Goal: Communication & Community: Answer question/provide support

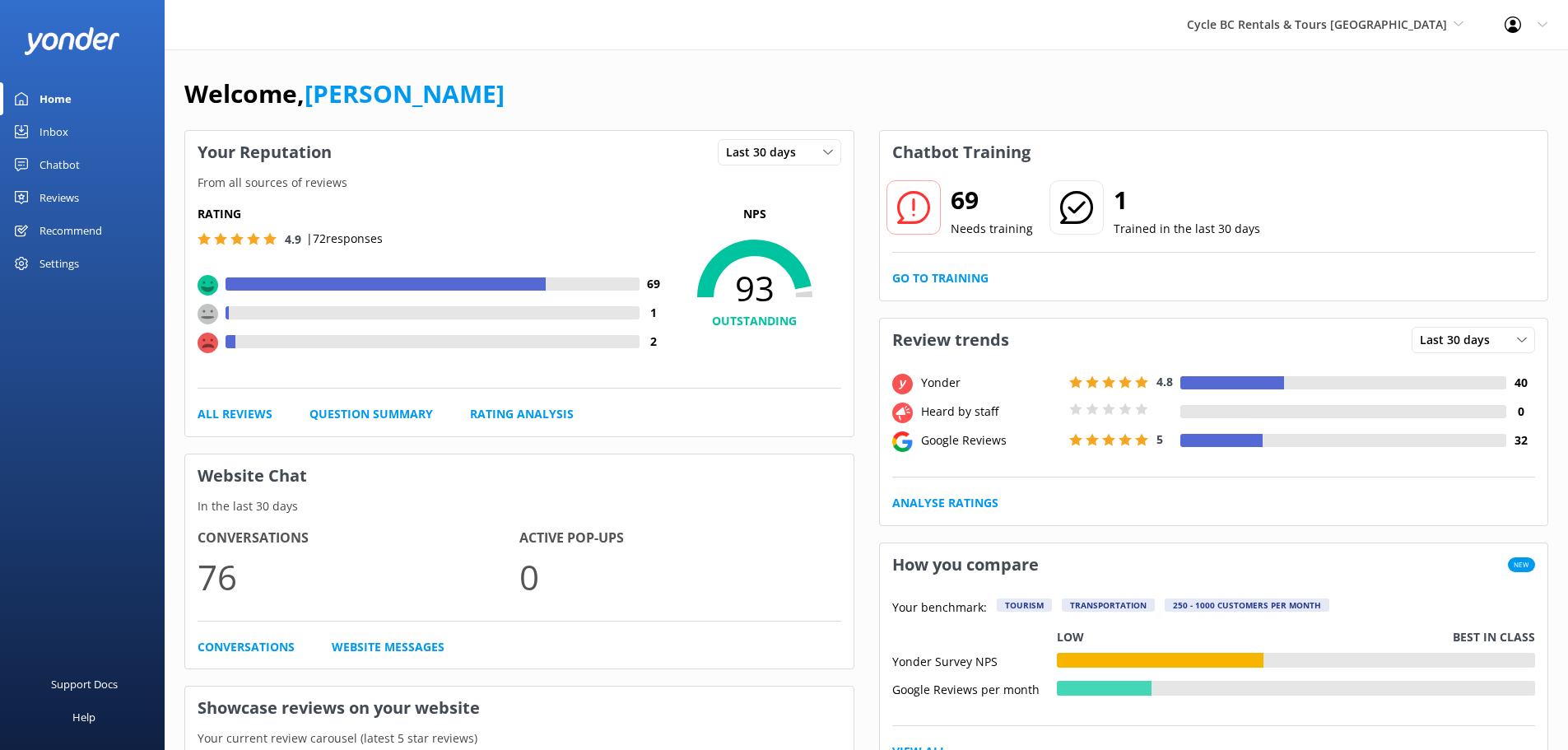
click at [68, 135] on div "Inbox" at bounding box center [53, 132] width 28 height 33
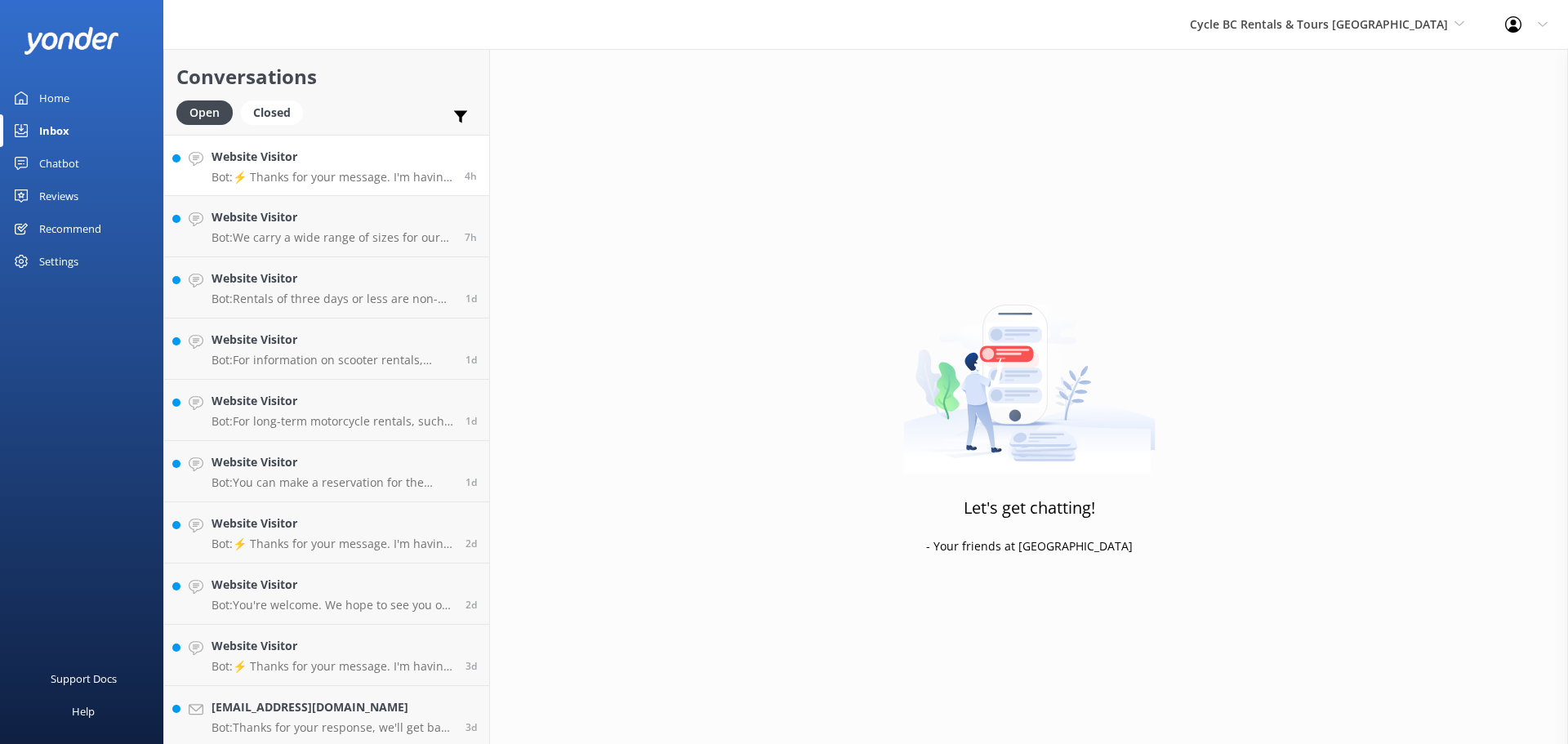
click at [381, 179] on p "Bot: ⚡ Thanks for your message. I'm having a difficult time finding the right a…" at bounding box center [332, 177] width 241 height 15
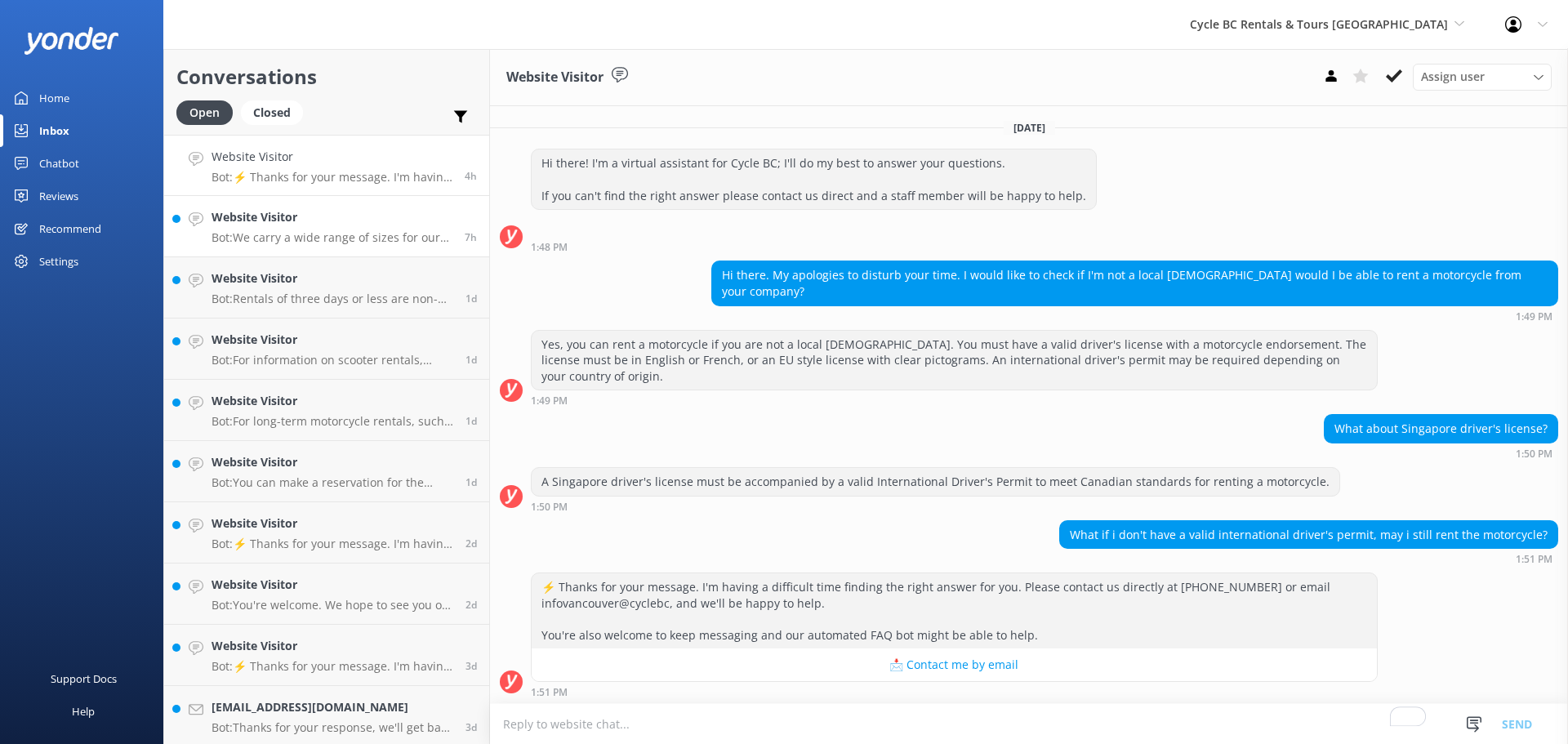
click at [270, 217] on h4 "Website Visitor" at bounding box center [332, 217] width 241 height 18
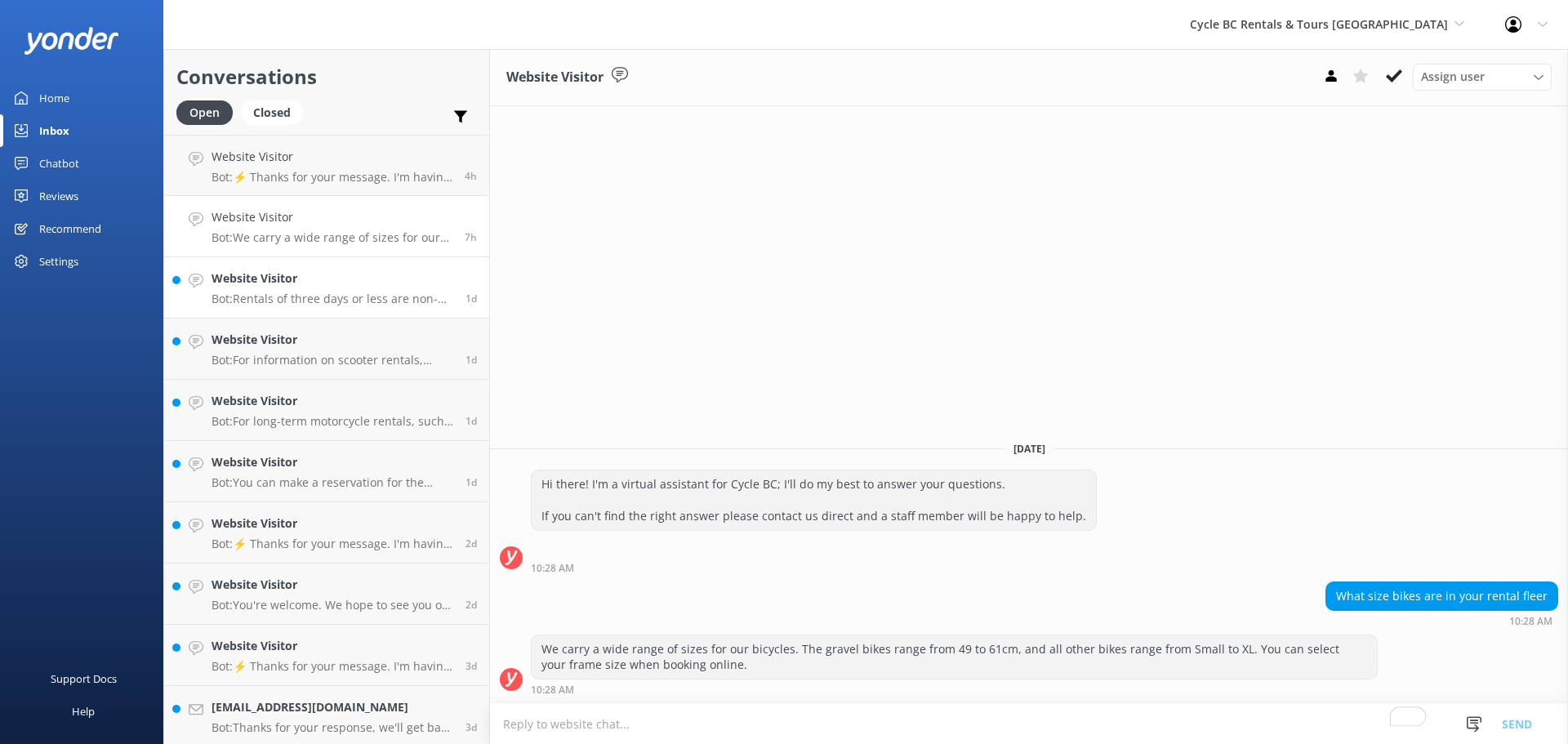
click at [322, 277] on h4 "Website Visitor" at bounding box center [333, 278] width 242 height 18
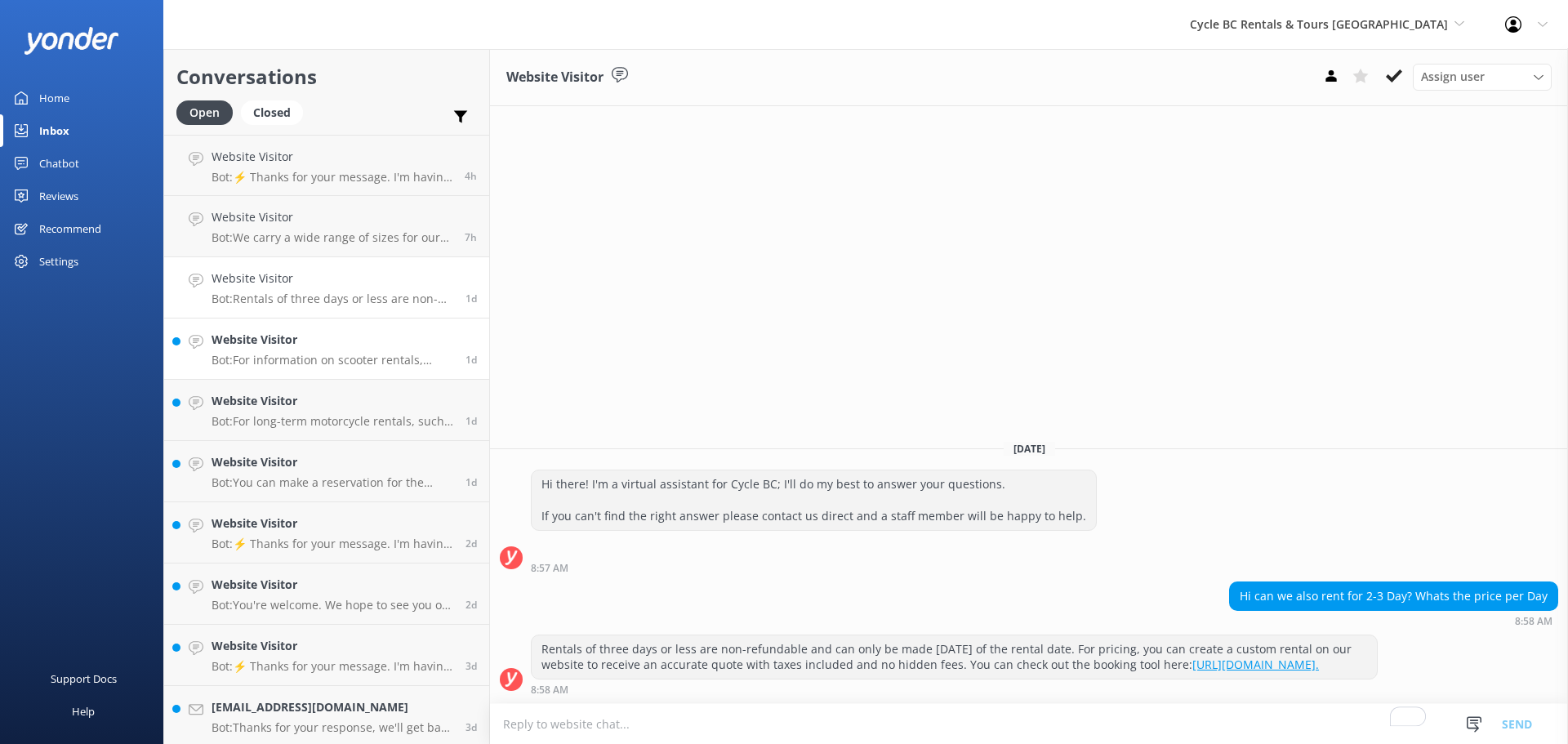
click at [235, 337] on h4 "Website Visitor" at bounding box center [333, 340] width 242 height 18
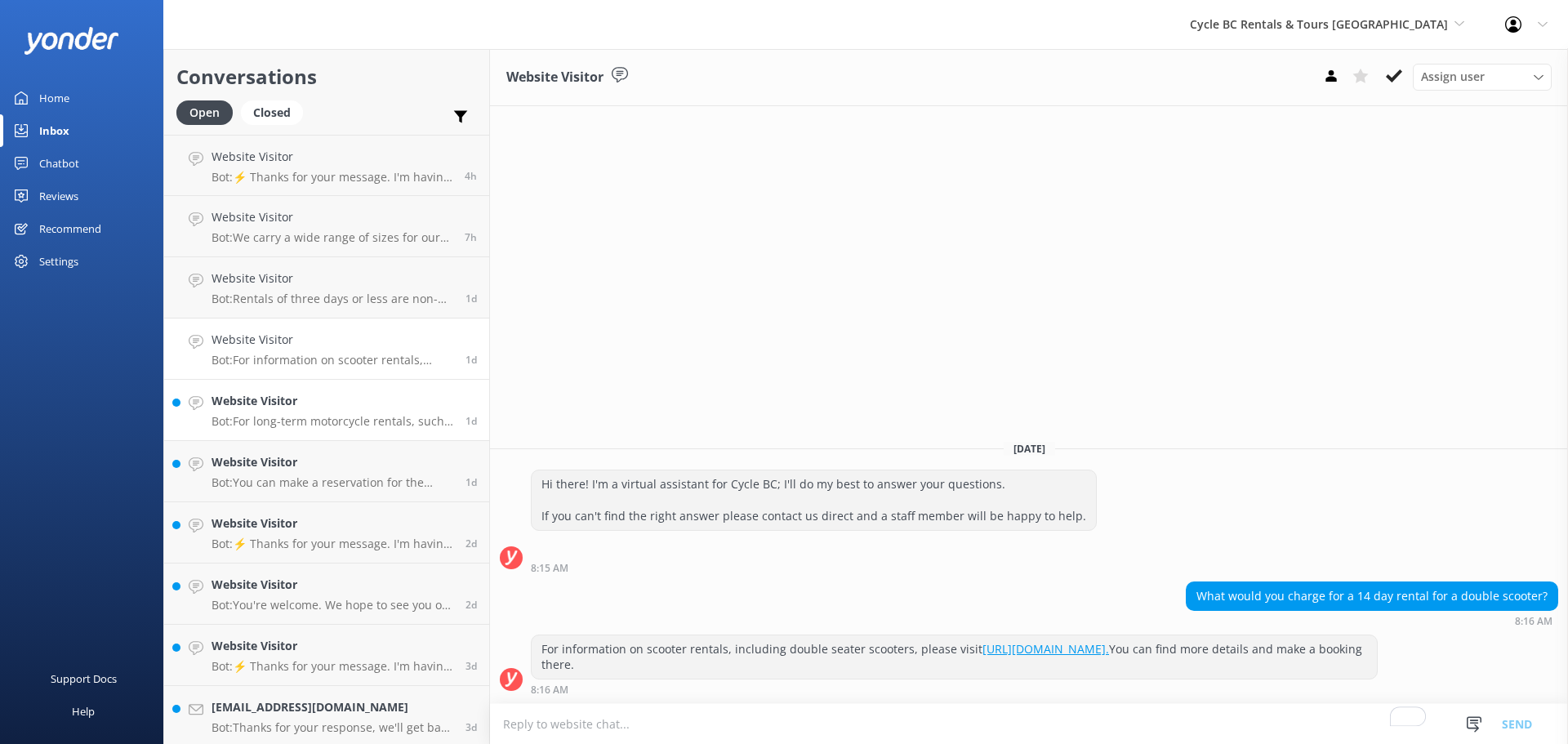
click at [318, 399] on h4 "Website Visitor" at bounding box center [333, 401] width 242 height 18
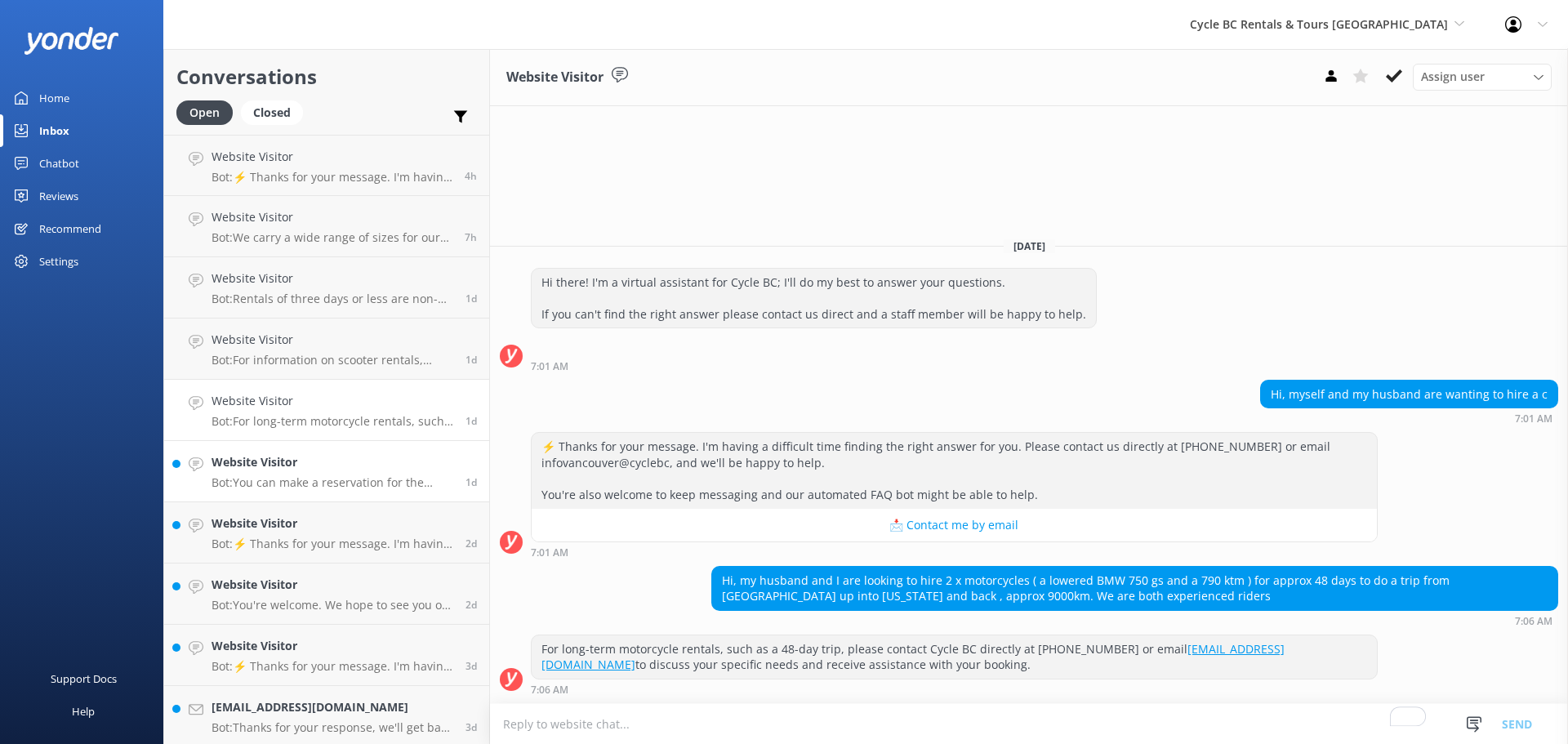
click at [307, 455] on h4 "Website Visitor" at bounding box center [333, 462] width 242 height 18
